Goal: Task Accomplishment & Management: Complete application form

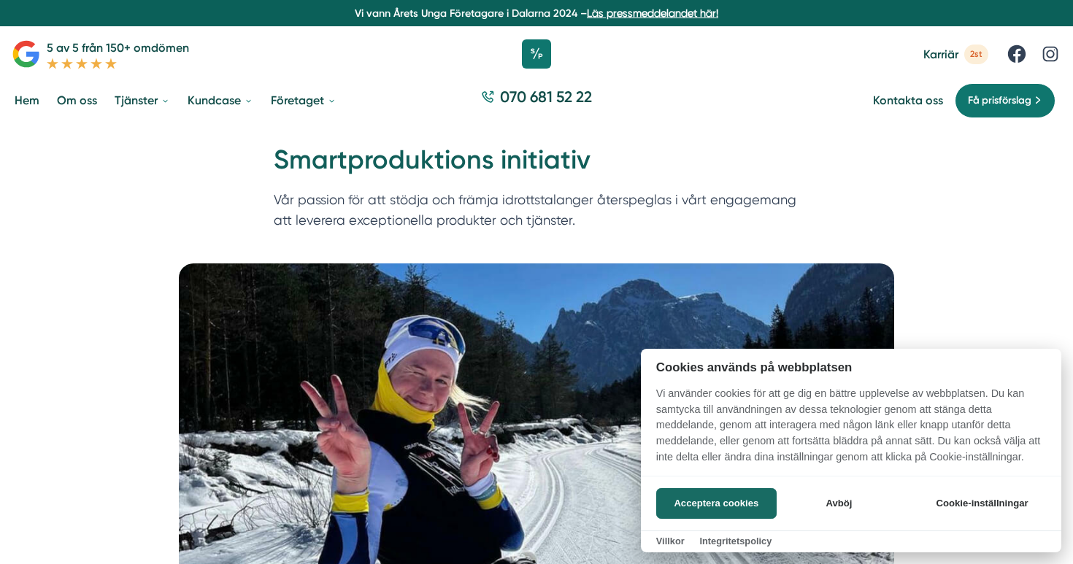
click at [166, 293] on div at bounding box center [536, 282] width 1073 height 564
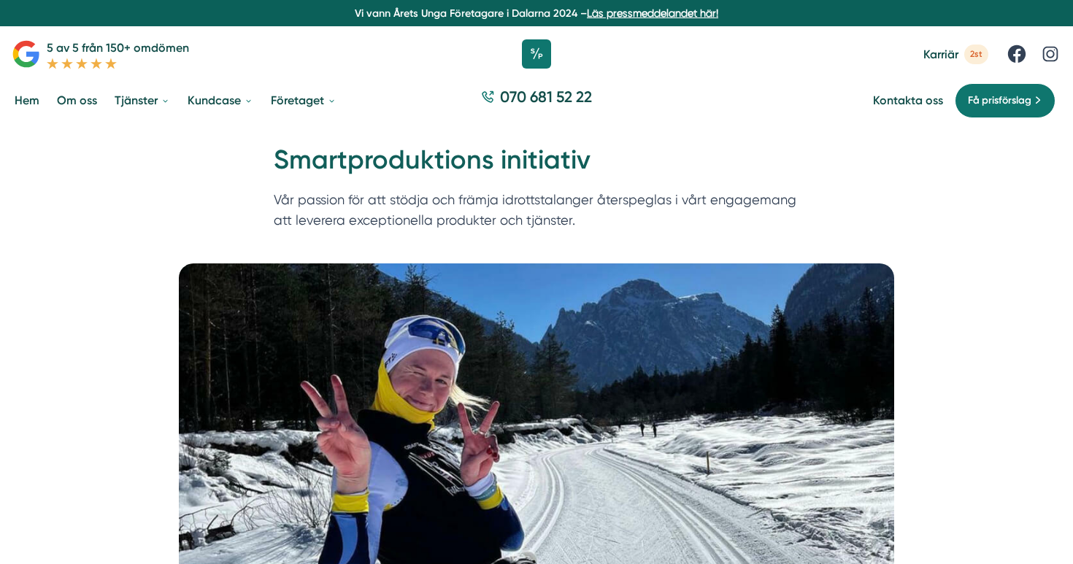
click at [160, 284] on picture at bounding box center [536, 431] width 1037 height 336
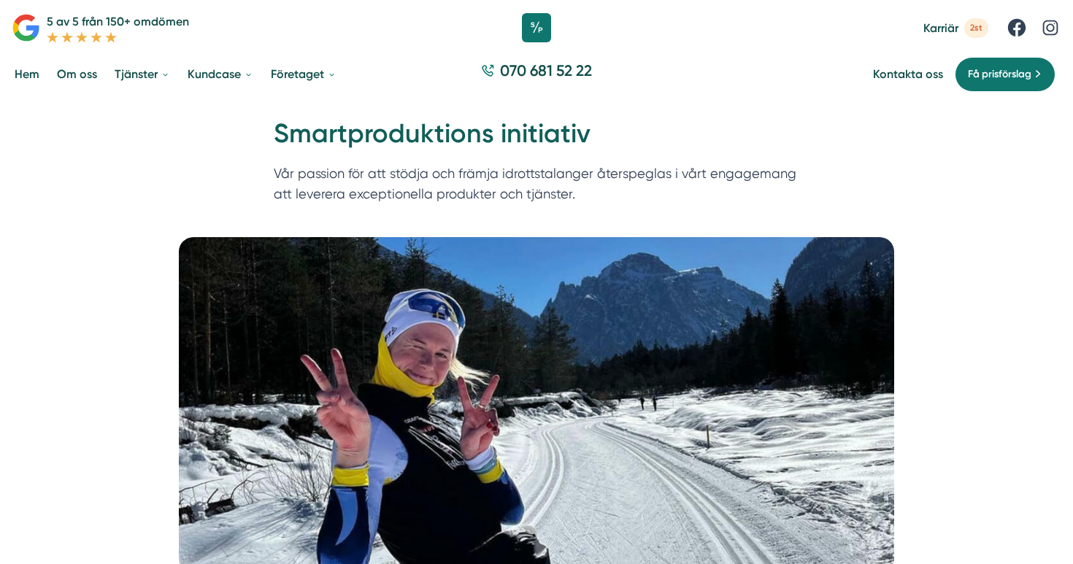
scroll to position [28, 0]
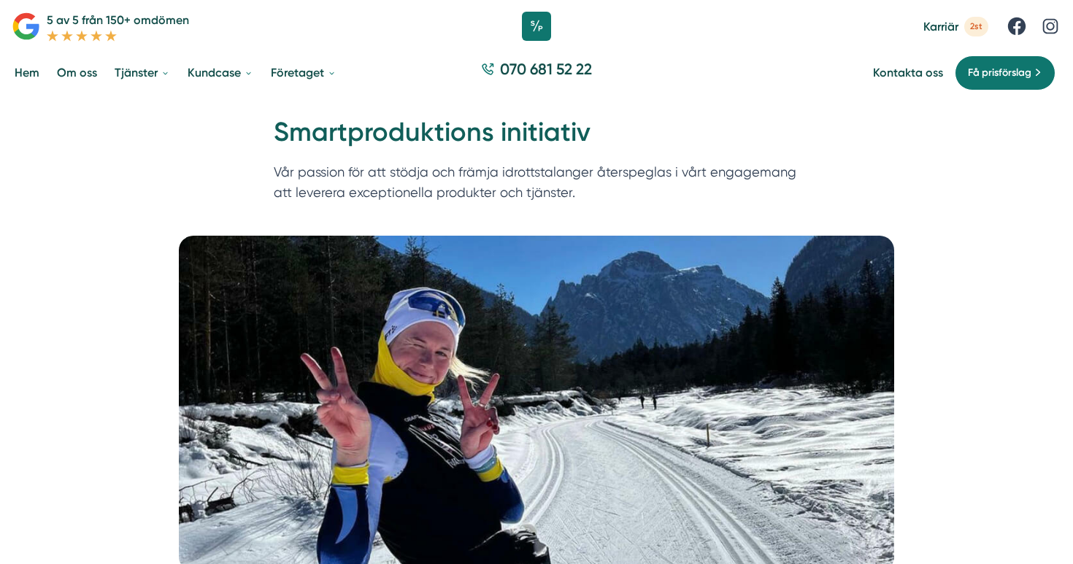
click at [950, 32] on span "Karriär" at bounding box center [940, 27] width 35 height 14
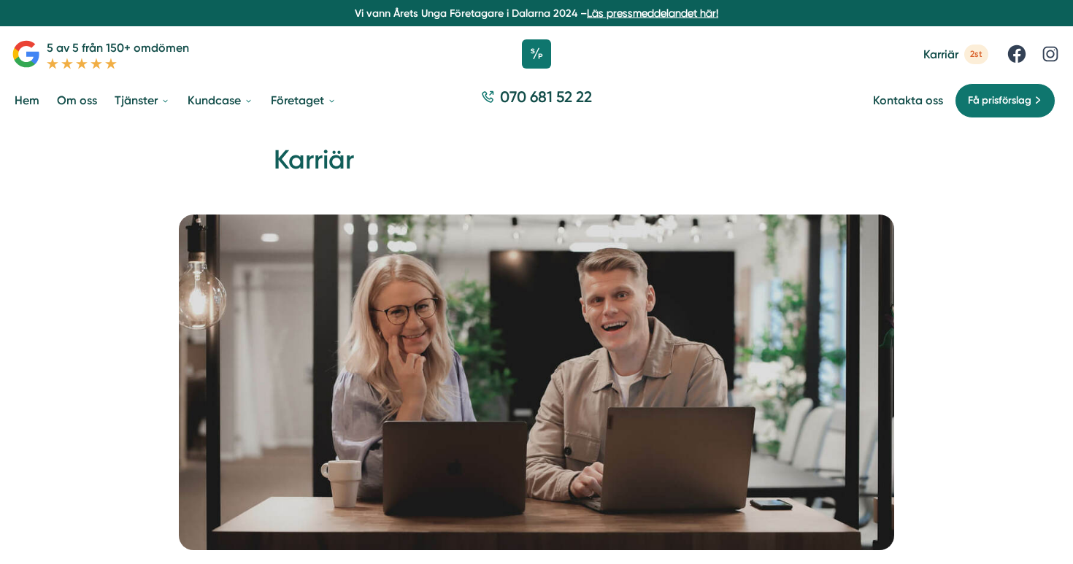
click at [168, 262] on picture at bounding box center [536, 383] width 1037 height 336
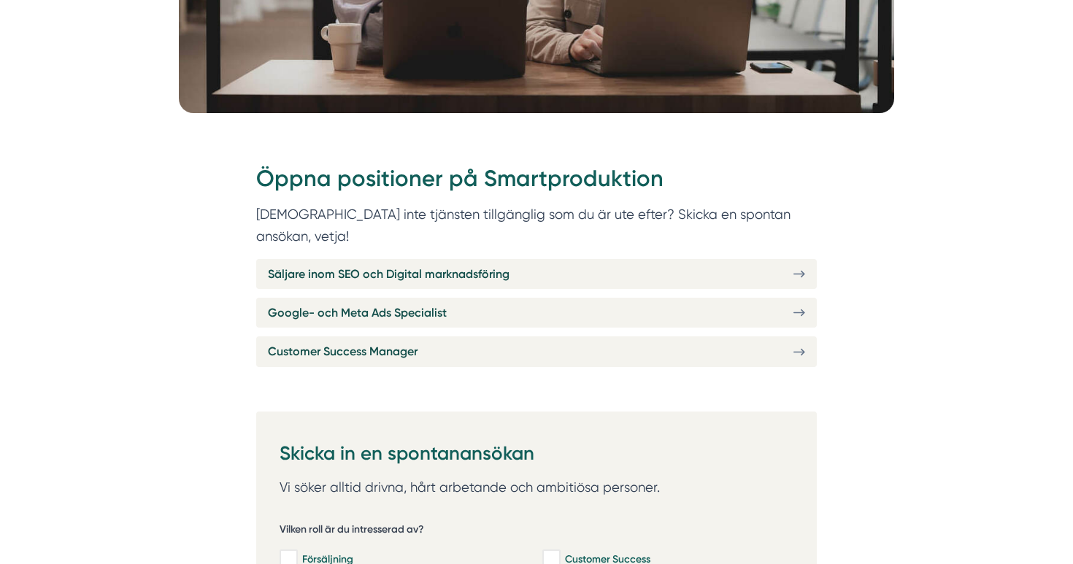
scroll to position [463, 0]
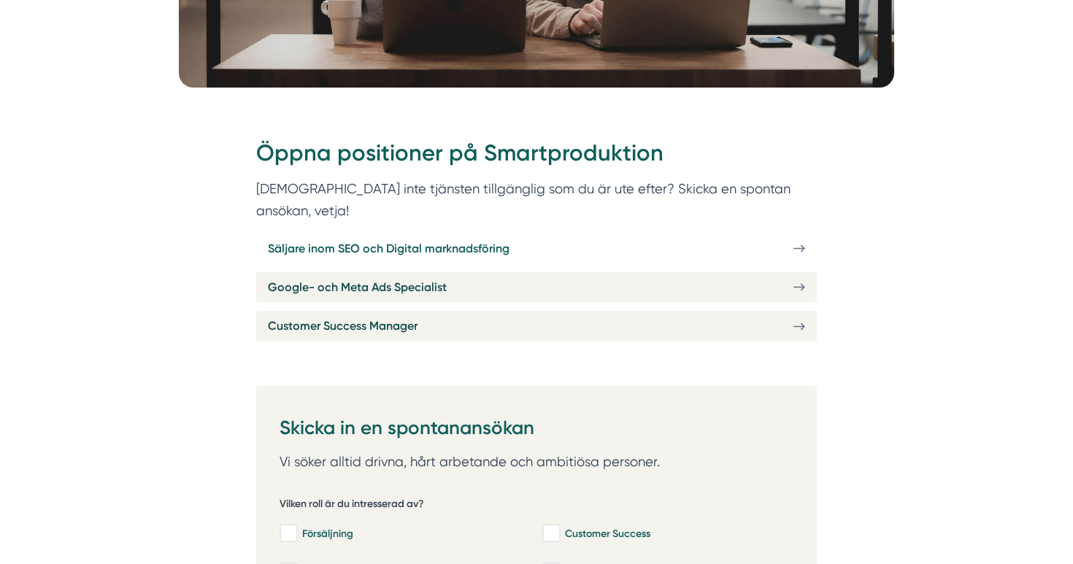
click at [504, 239] on span "Säljare inom SEO och Digital marknadsföring" at bounding box center [388, 248] width 241 height 18
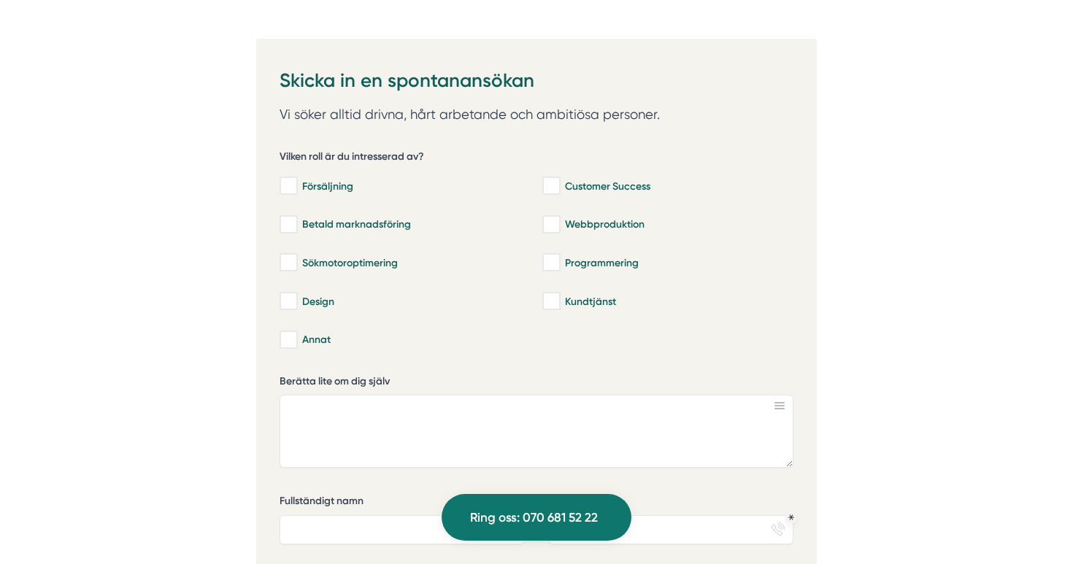
scroll to position [812, 0]
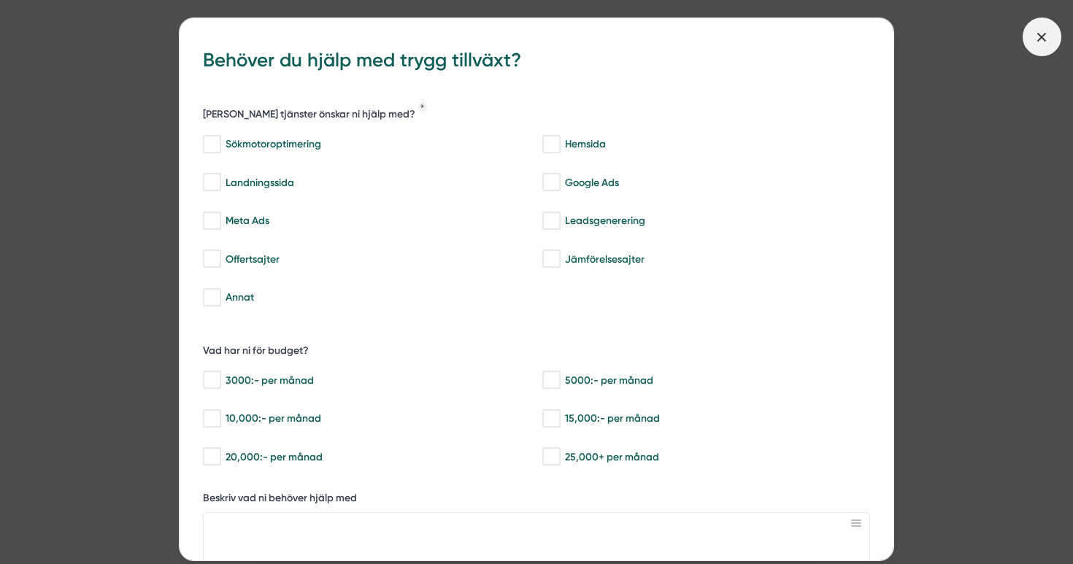
click at [1048, 37] on icon at bounding box center [1041, 37] width 16 height 16
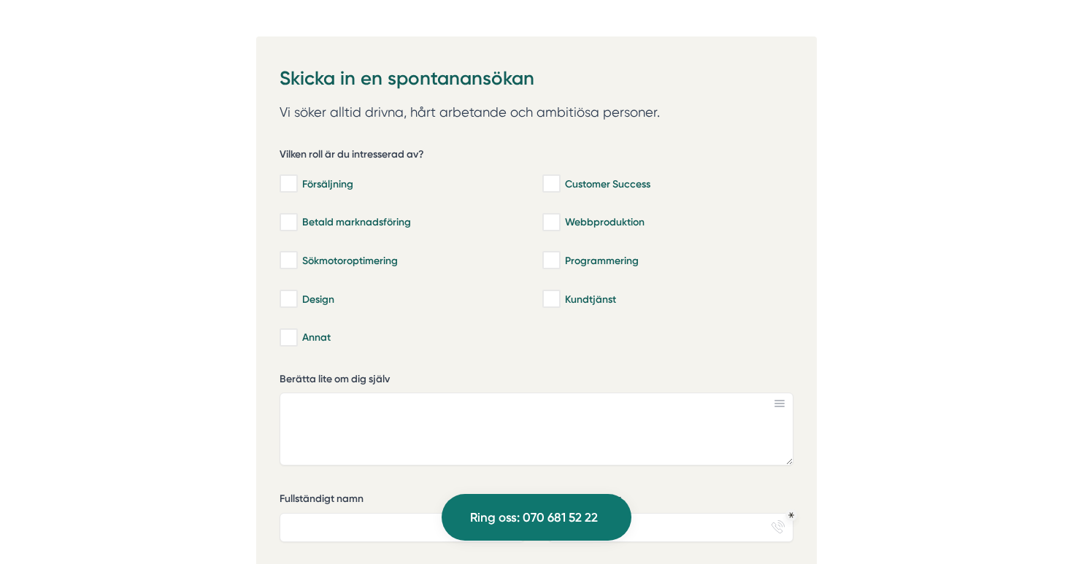
click at [299, 60] on h3 "Skicka in en spontanansökan" at bounding box center [536, 80] width 514 height 41
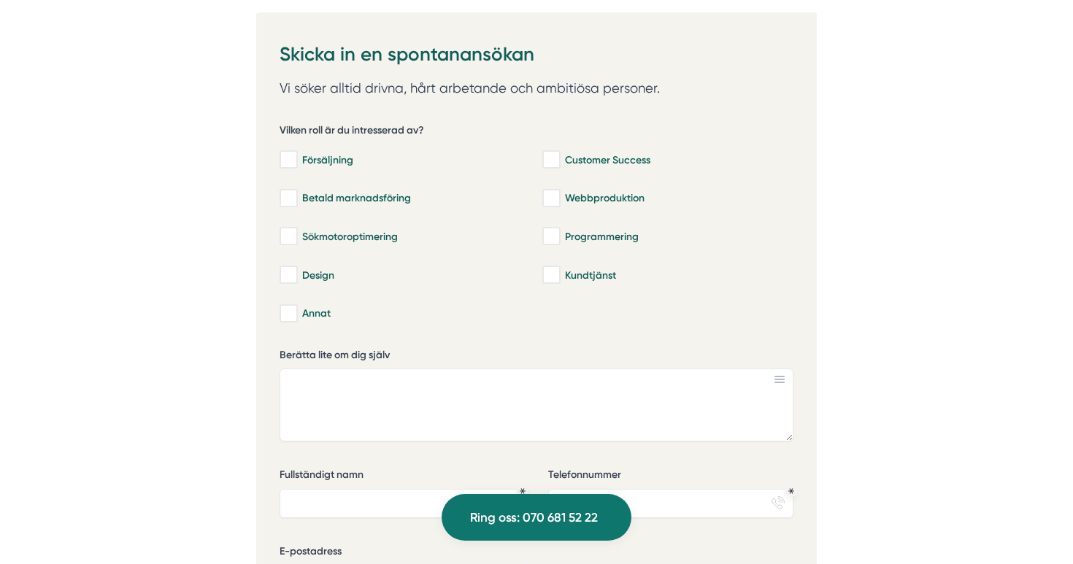
scroll to position [841, 0]
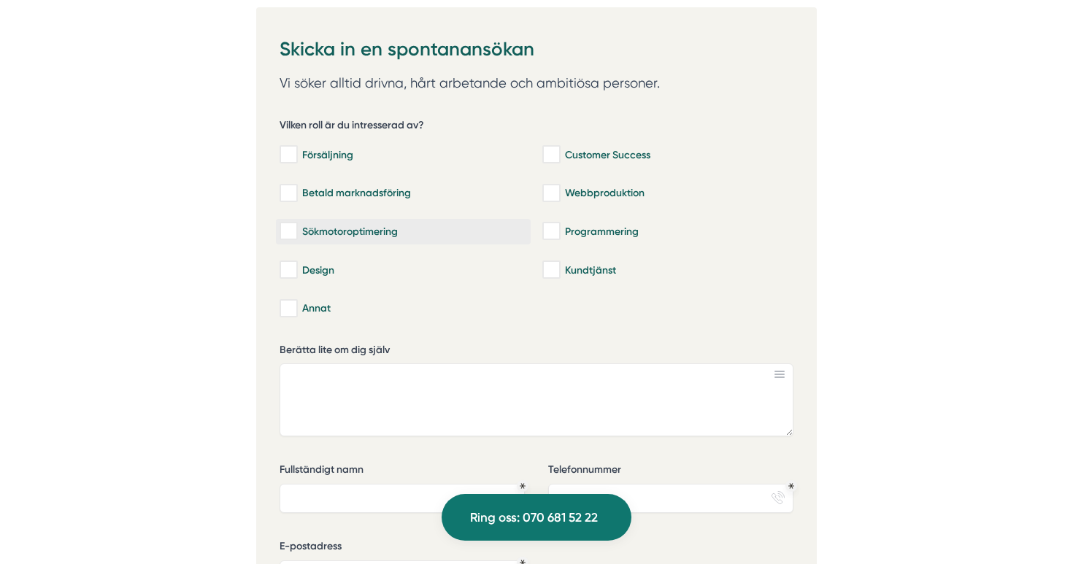
click at [293, 224] on input "Sökmotoroptimering" at bounding box center [287, 231] width 17 height 15
checkbox input "true"
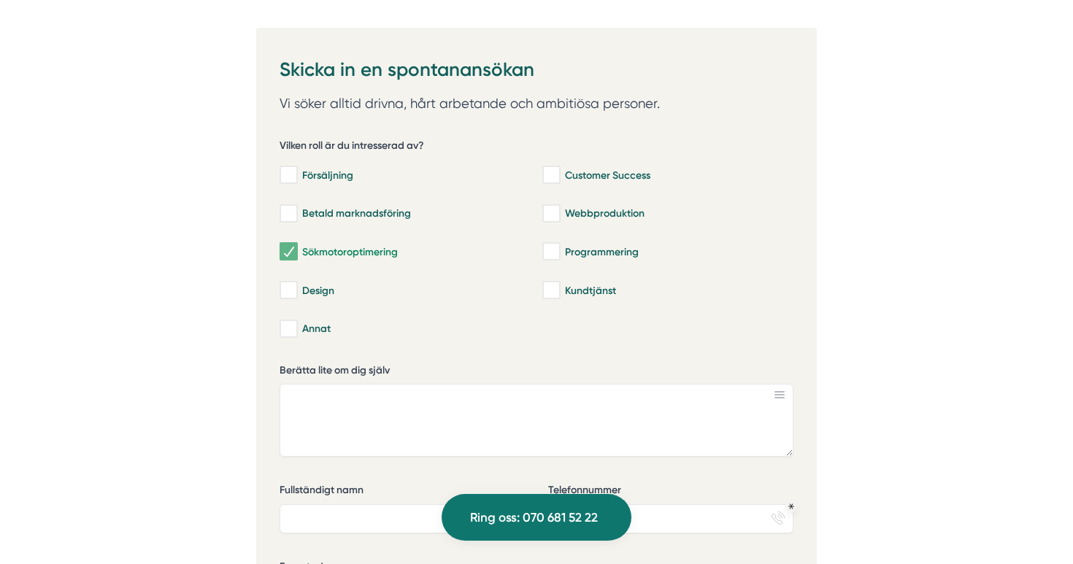
scroll to position [818, 0]
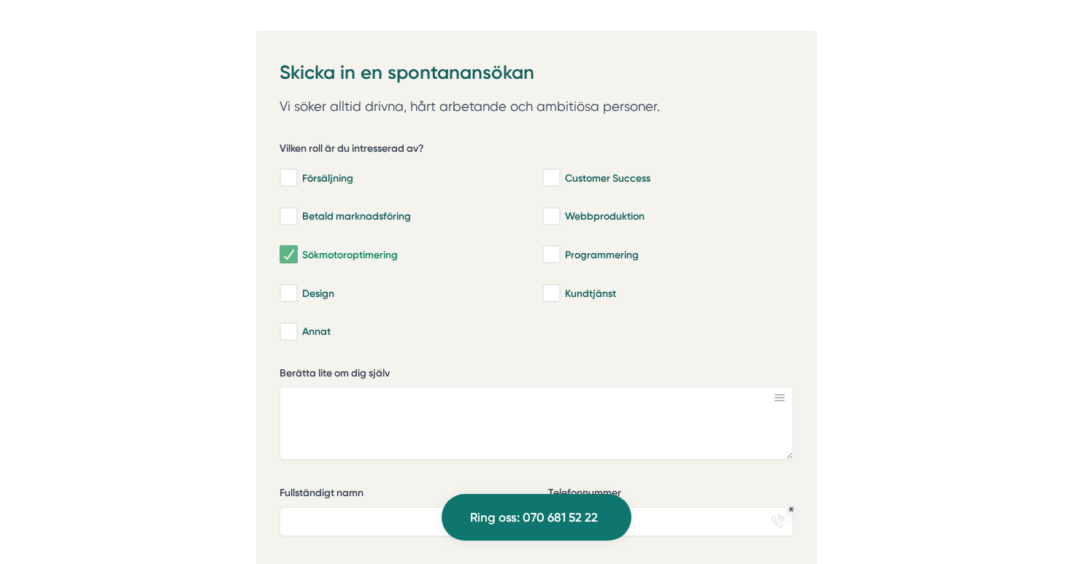
click at [554, 209] on input "Webbproduktion" at bounding box center [550, 216] width 17 height 15
checkbox input "true"
click at [553, 247] on input "Programmering" at bounding box center [550, 254] width 17 height 15
checkbox input "true"
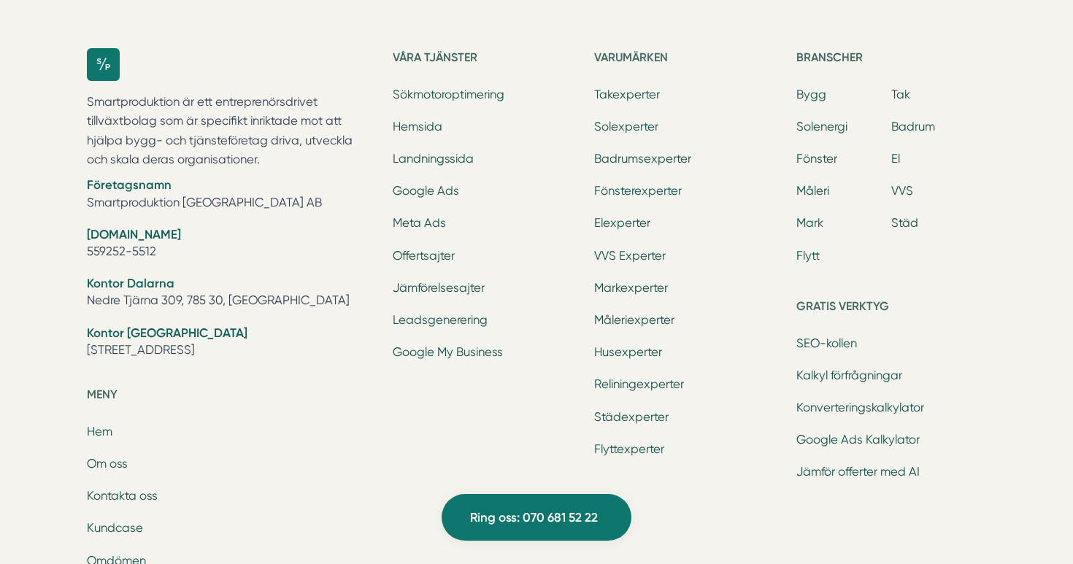
scroll to position [5595, 0]
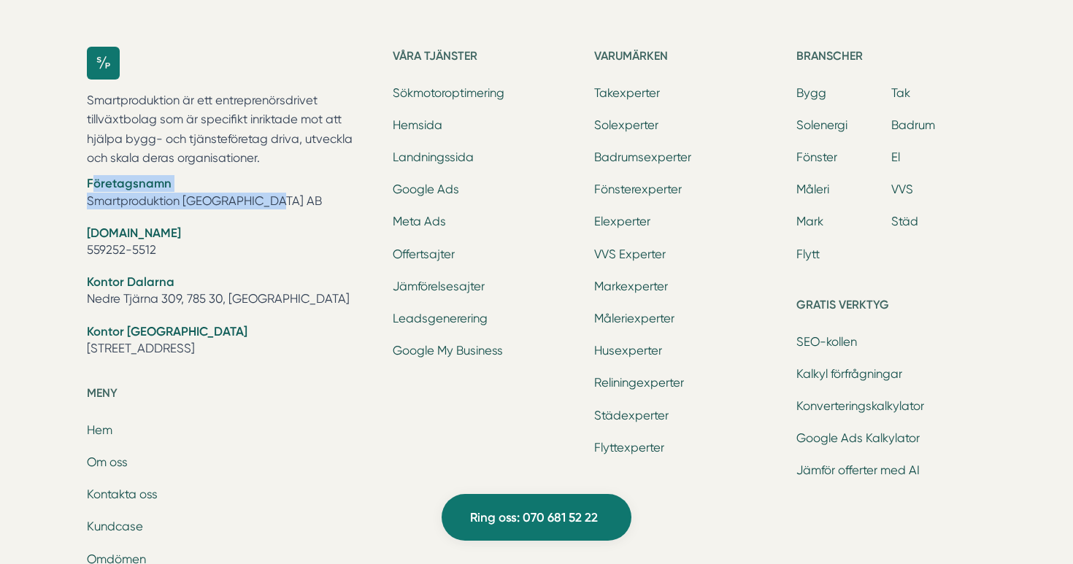
drag, startPoint x: 262, startPoint y: 174, endPoint x: 85, endPoint y: 169, distance: 177.4
click at [85, 169] on div "Smartproduktion är ett entreprenörsdrivet tillväxtbolag som är specifikt inrikt…" at bounding box center [536, 413] width 934 height 781
copy li "Företagsnamn Smartproduktion Sverige AB"
click at [85, 176] on div "Smartproduktion är ett entreprenörsdrivet tillväxtbolag som är specifikt inrikt…" at bounding box center [536, 413] width 934 height 781
drag, startPoint x: 88, startPoint y: 176, endPoint x: 265, endPoint y: 172, distance: 176.6
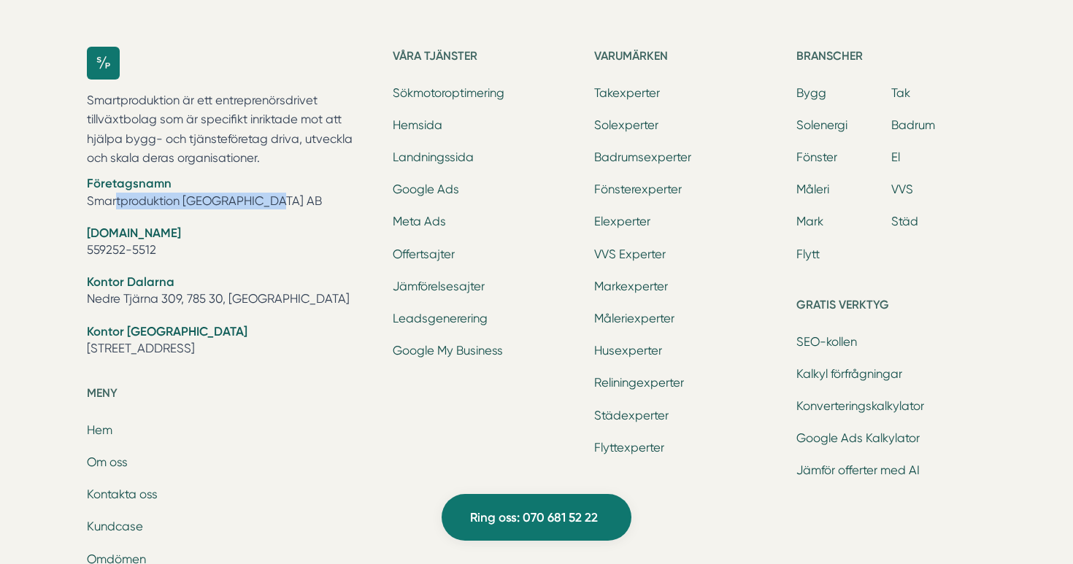
click at [265, 175] on li "Företagsnamn Smartproduktion Sverige AB" at bounding box center [231, 193] width 288 height 37
copy li "Smartproduktion [GEOGRAPHIC_DATA] AB"
click at [265, 175] on li "Företagsnamn Smartproduktion Sverige AB" at bounding box center [231, 193] width 288 height 37
click at [88, 274] on strong "Kontor Dalarna" at bounding box center [131, 281] width 88 height 15
click at [74, 267] on div "Smartproduktion är ett entreprenörsdrivet tillväxtbolag som är specifikt inrikt…" at bounding box center [536, 413] width 934 height 781
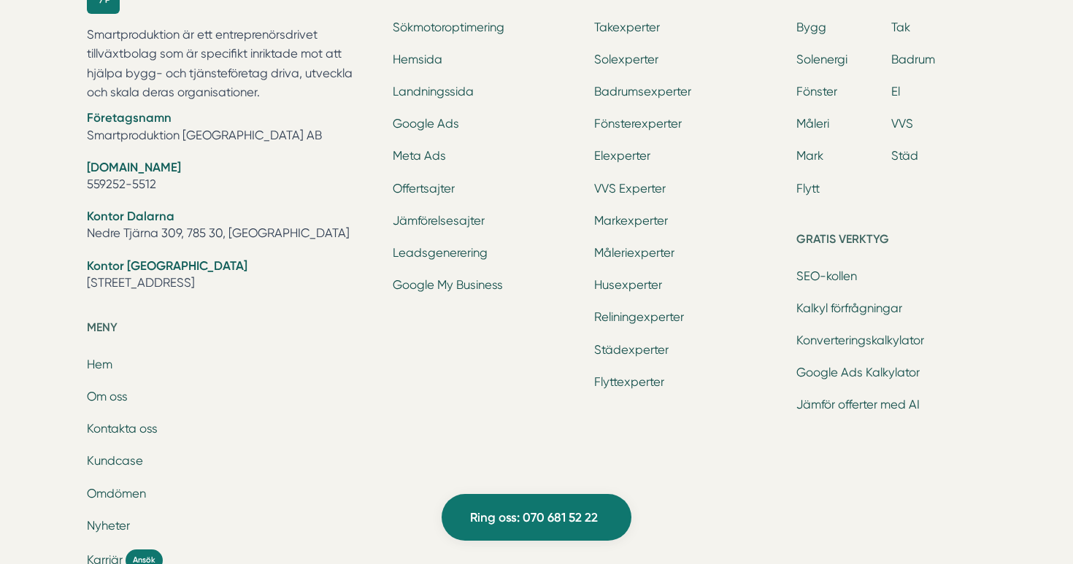
click at [74, 263] on div "Smartproduktion är ett entreprenörsdrivet tillväxtbolag som är specifikt inrikt…" at bounding box center [536, 348] width 934 height 781
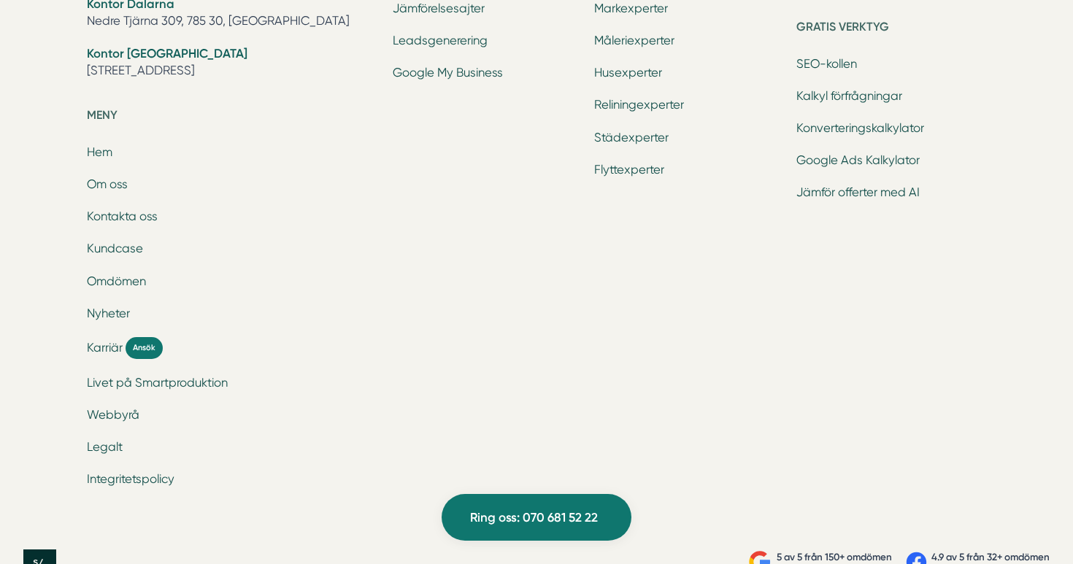
scroll to position [5893, 0]
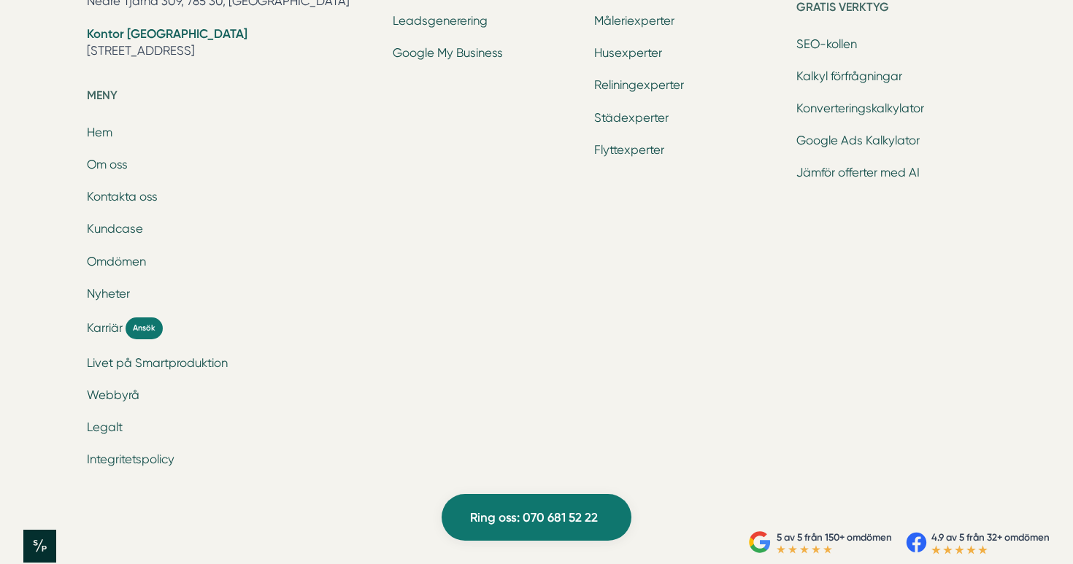
click at [74, 263] on div "Smartproduktion är ett entreprenörsdrivet tillväxtbolag som är specifikt inrikt…" at bounding box center [536, 116] width 934 height 781
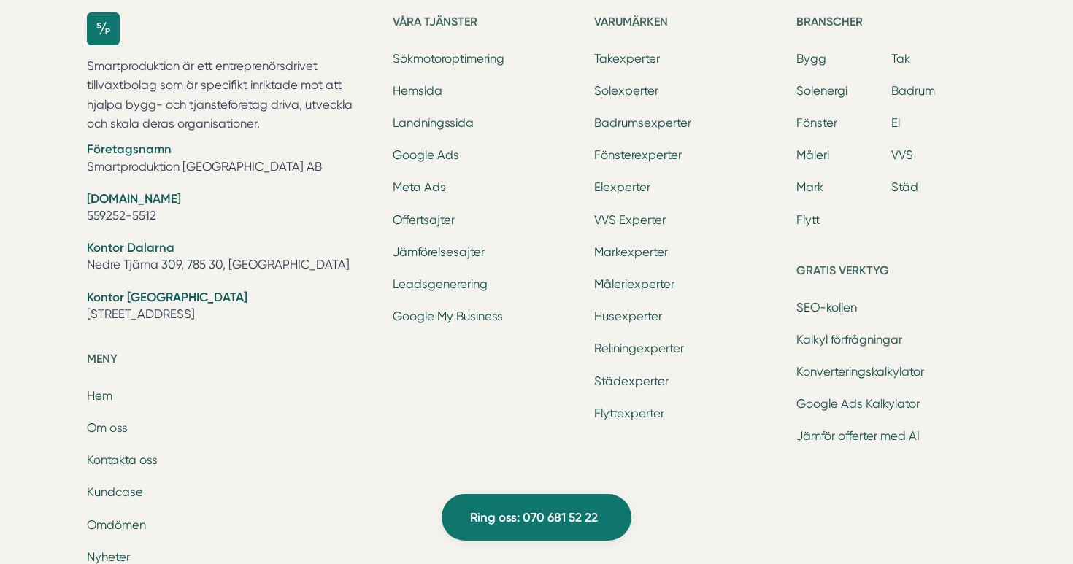
scroll to position [5633, 0]
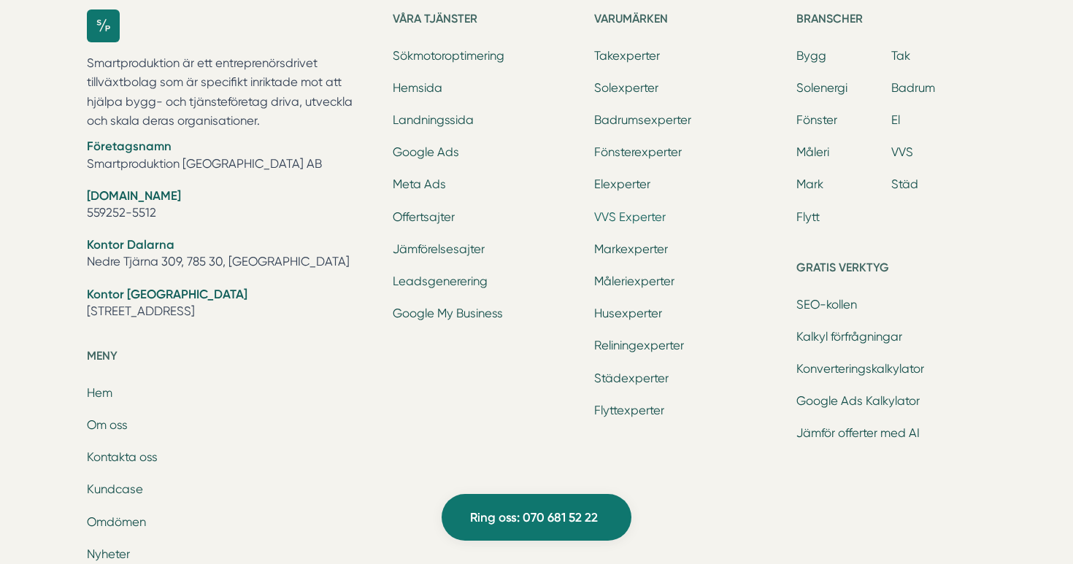
click at [614, 210] on link "VVS Experter" at bounding box center [630, 217] width 72 height 14
click at [617, 210] on link "VVS Experter" at bounding box center [630, 217] width 72 height 14
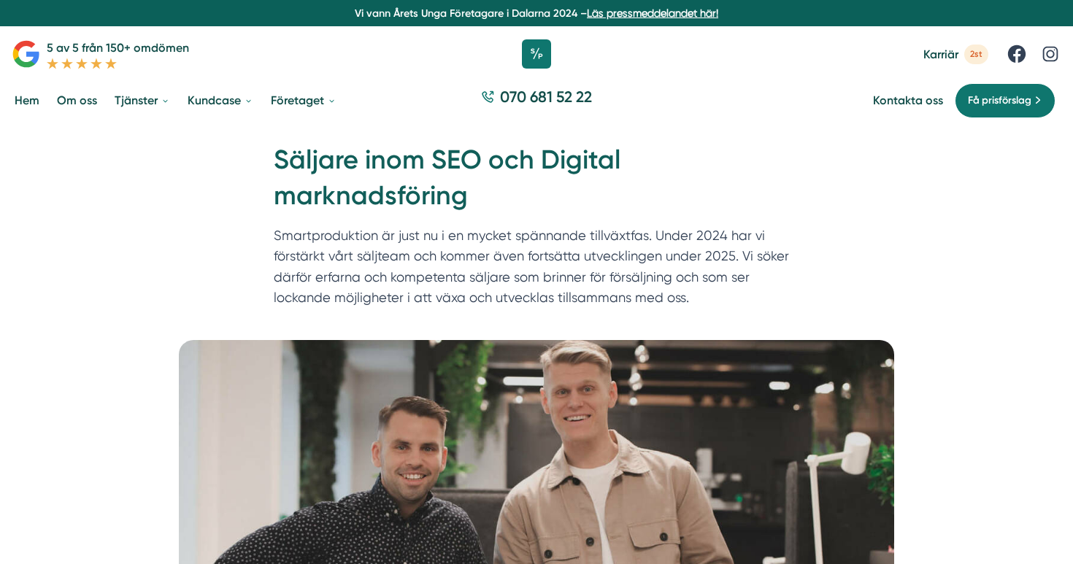
click at [159, 263] on div "Hem » Karriär » Säljare inom SEO och Digital marknadsföring Säljare inom SEO oc…" at bounding box center [536, 232] width 1073 height 215
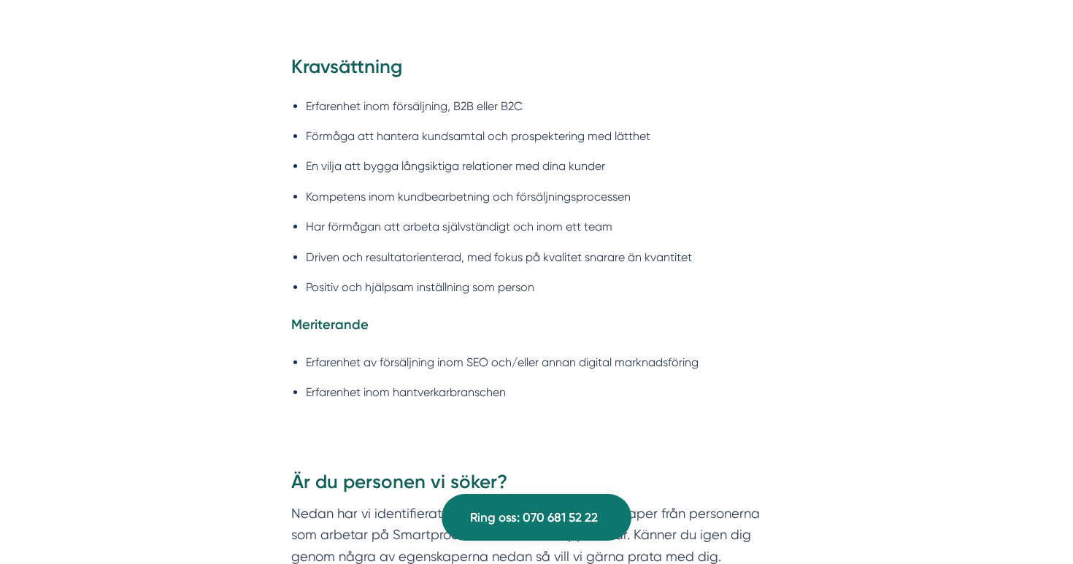
scroll to position [1497, 0]
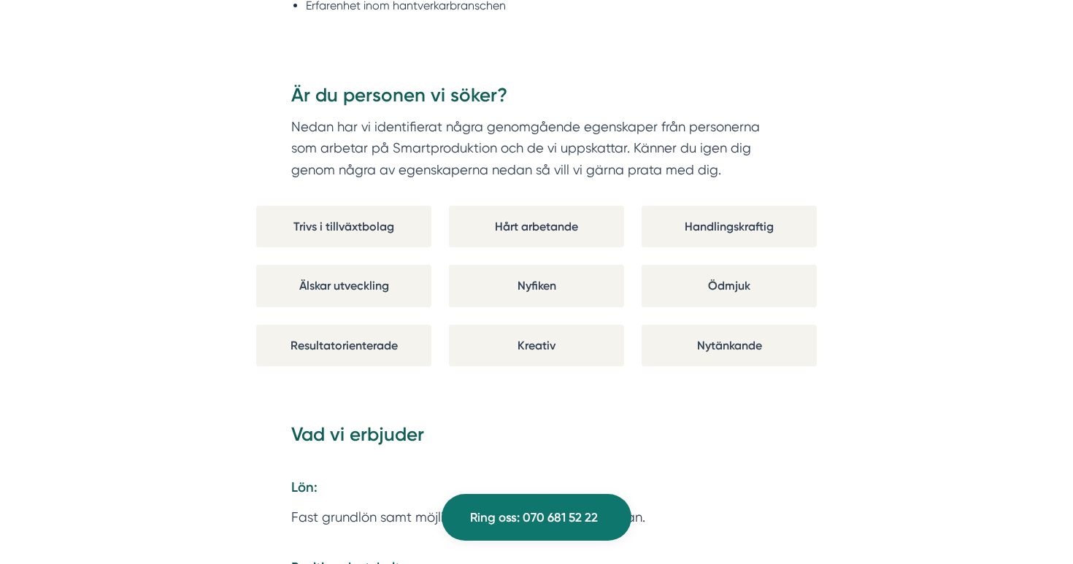
click at [159, 263] on div "Om Smartproduktion Smartproduktion bidrar till att säkra tillväxten för hantver…" at bounding box center [536, 329] width 1037 height 3001
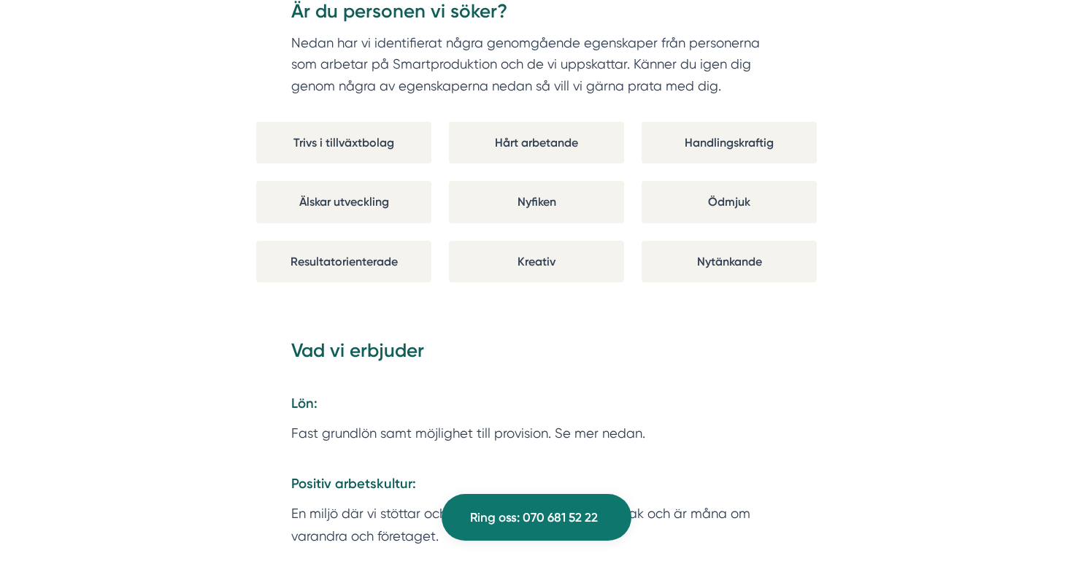
scroll to position [1974, 0]
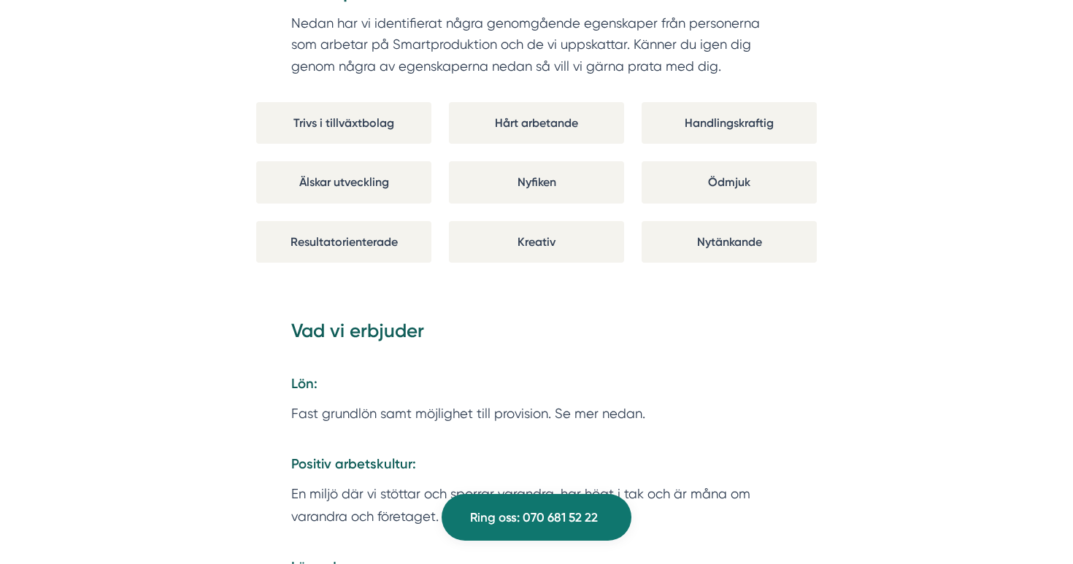
click at [159, 263] on div "Om Smartproduktion Smartproduktion bidrar till att säkra tillväxten för hantver…" at bounding box center [536, 225] width 1037 height 3001
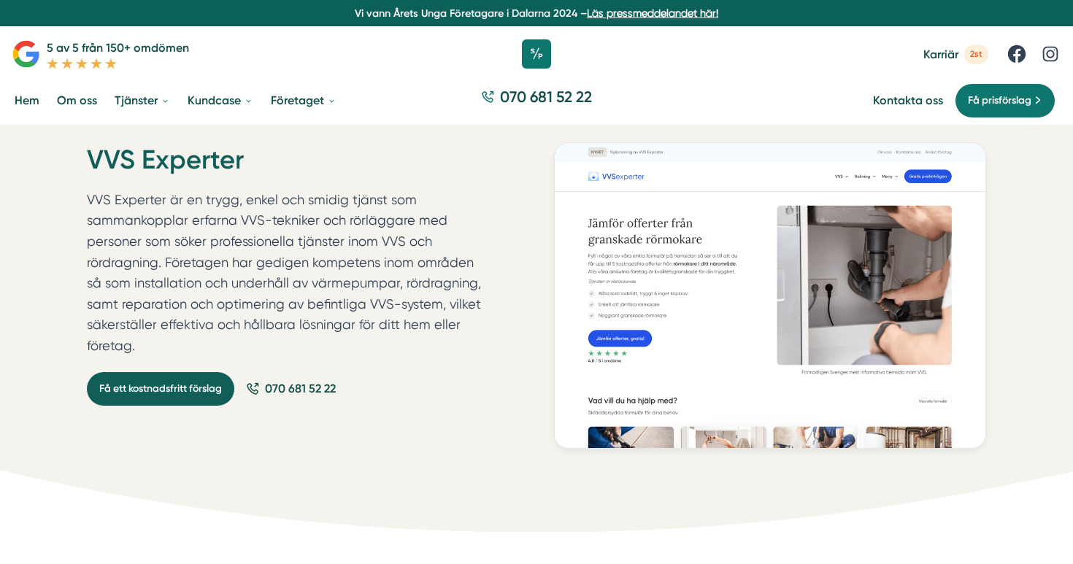
click at [157, 387] on link "Få ett kostnadsfritt förslag" at bounding box center [160, 389] width 147 height 34
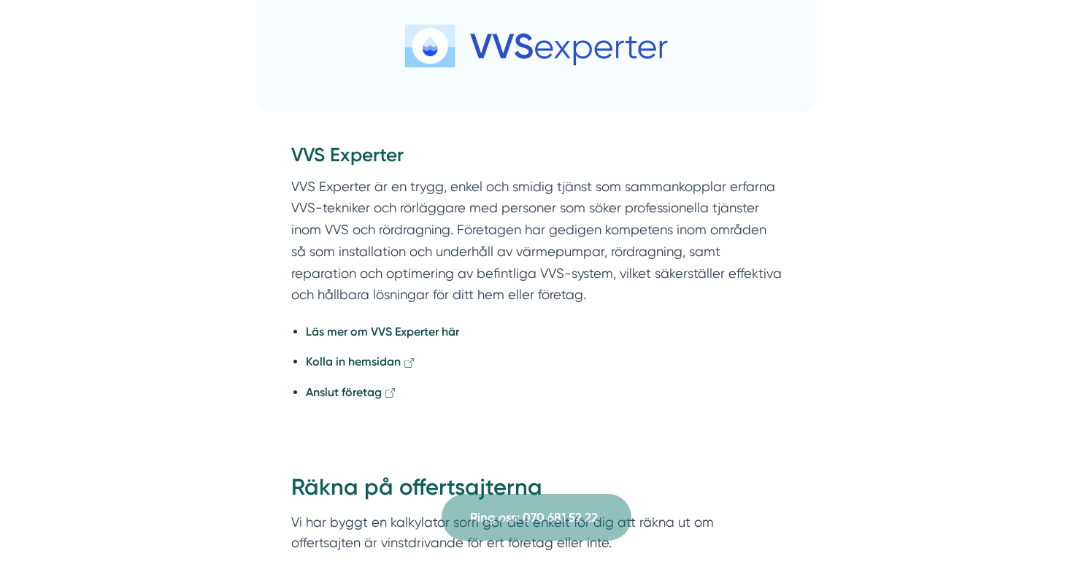
scroll to position [591, 0]
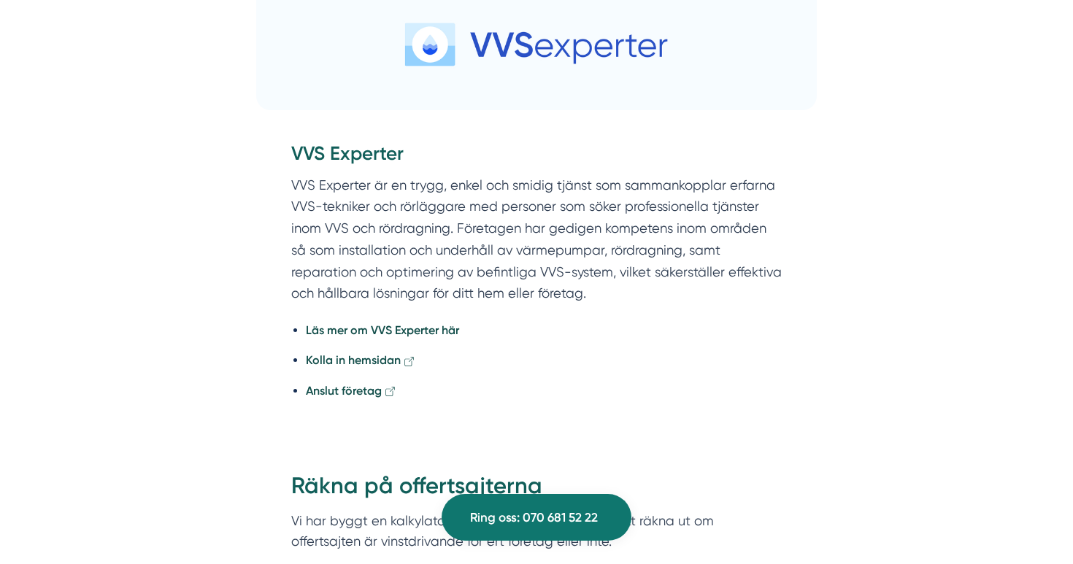
click at [478, 41] on img at bounding box center [536, 44] width 560 height 131
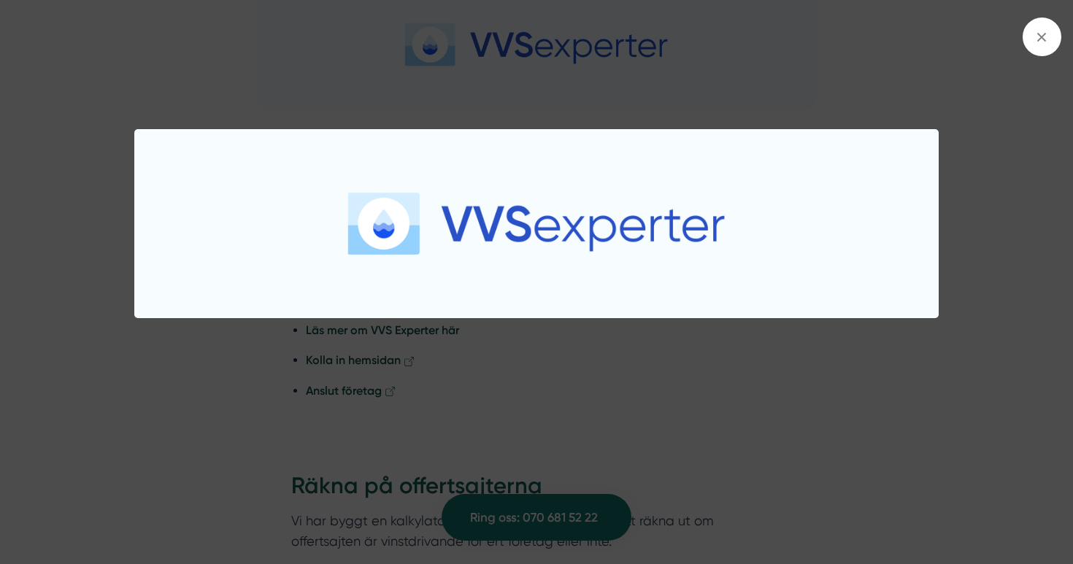
click at [479, 45] on div at bounding box center [536, 282] width 1073 height 564
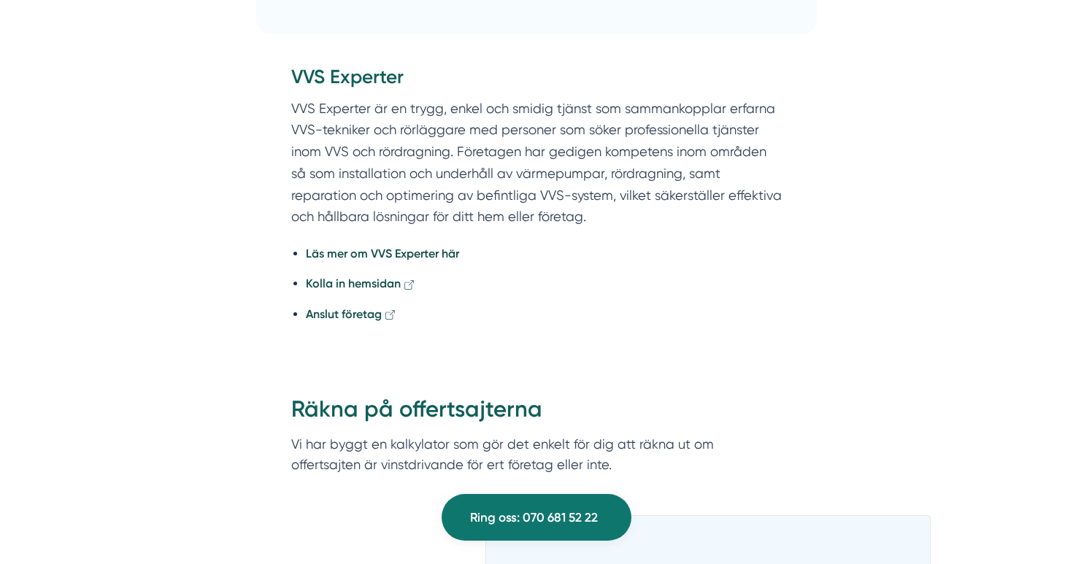
scroll to position [657, 0]
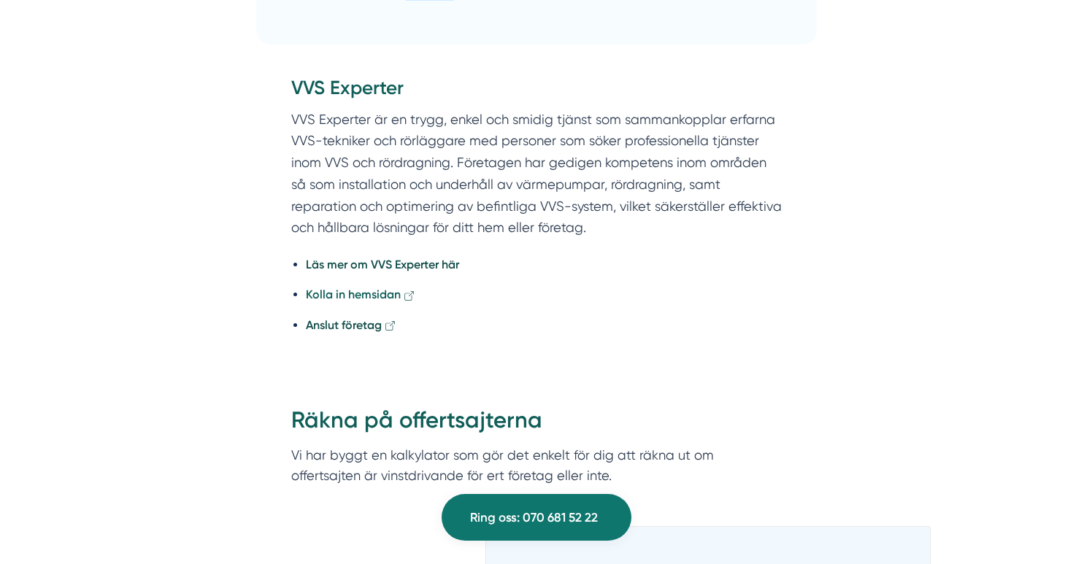
click at [342, 298] on strong "Kolla in hemsidan" at bounding box center [353, 294] width 95 height 14
